Goal: Find specific page/section: Find specific page/section

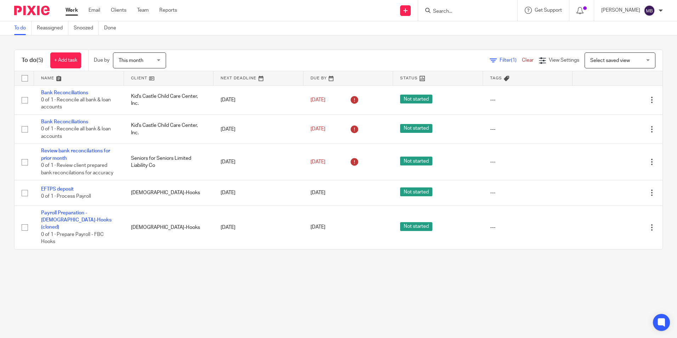
drag, startPoint x: 443, startPoint y: 8, endPoint x: 449, endPoint y: 8, distance: 6.4
click at [443, 8] on input "Search" at bounding box center [464, 11] width 64 height 6
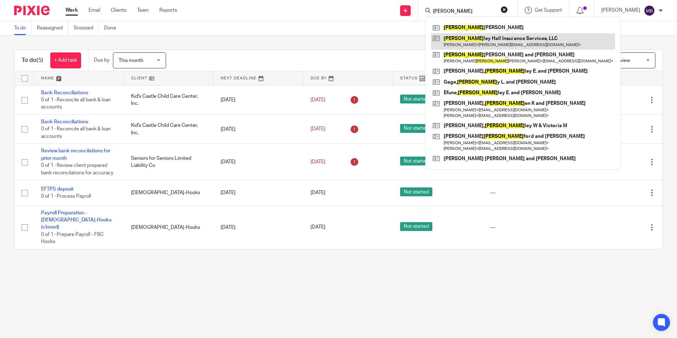
type input "brad"
click at [477, 43] on link at bounding box center [523, 41] width 184 height 16
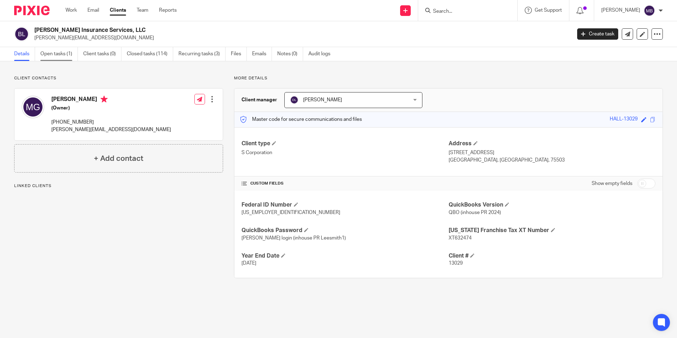
click at [55, 54] on link "Open tasks (1)" at bounding box center [59, 54] width 38 height 14
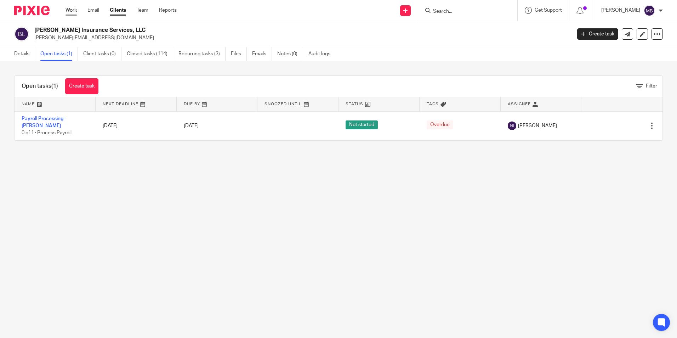
click at [69, 9] on link "Work" at bounding box center [70, 10] width 11 height 7
